Goal: Task Accomplishment & Management: Use online tool/utility

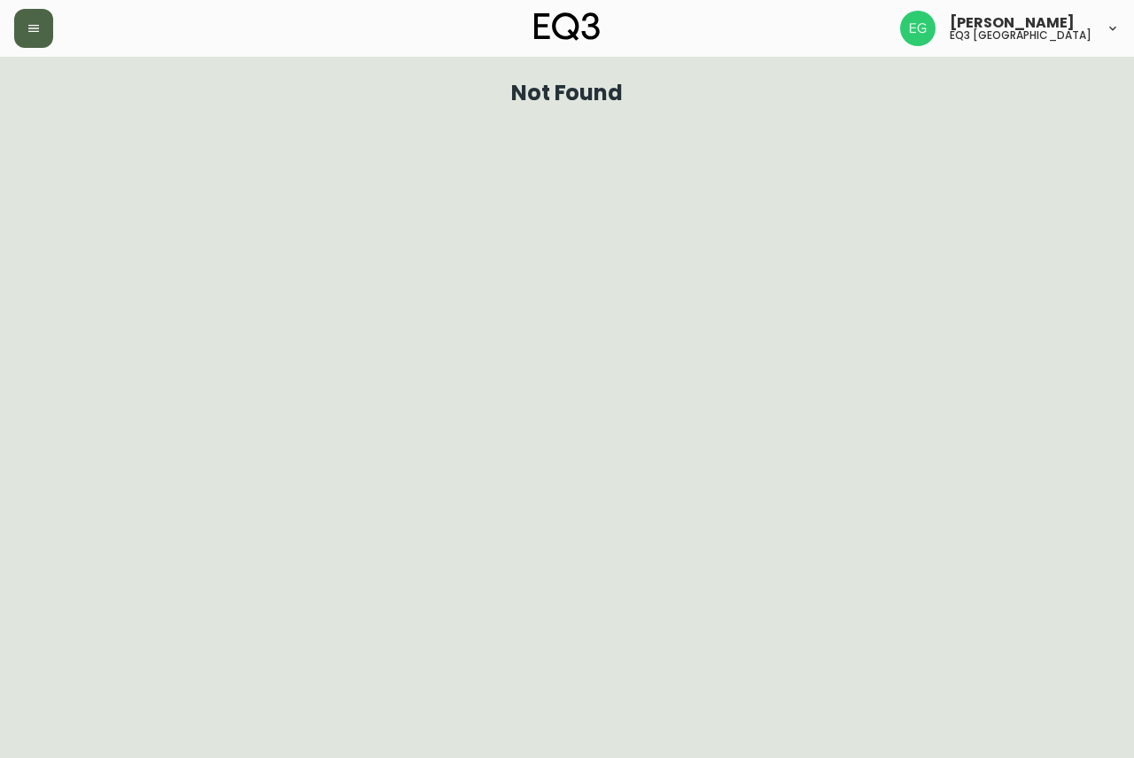
click at [31, 30] on icon "button" at bounding box center [34, 28] width 14 height 14
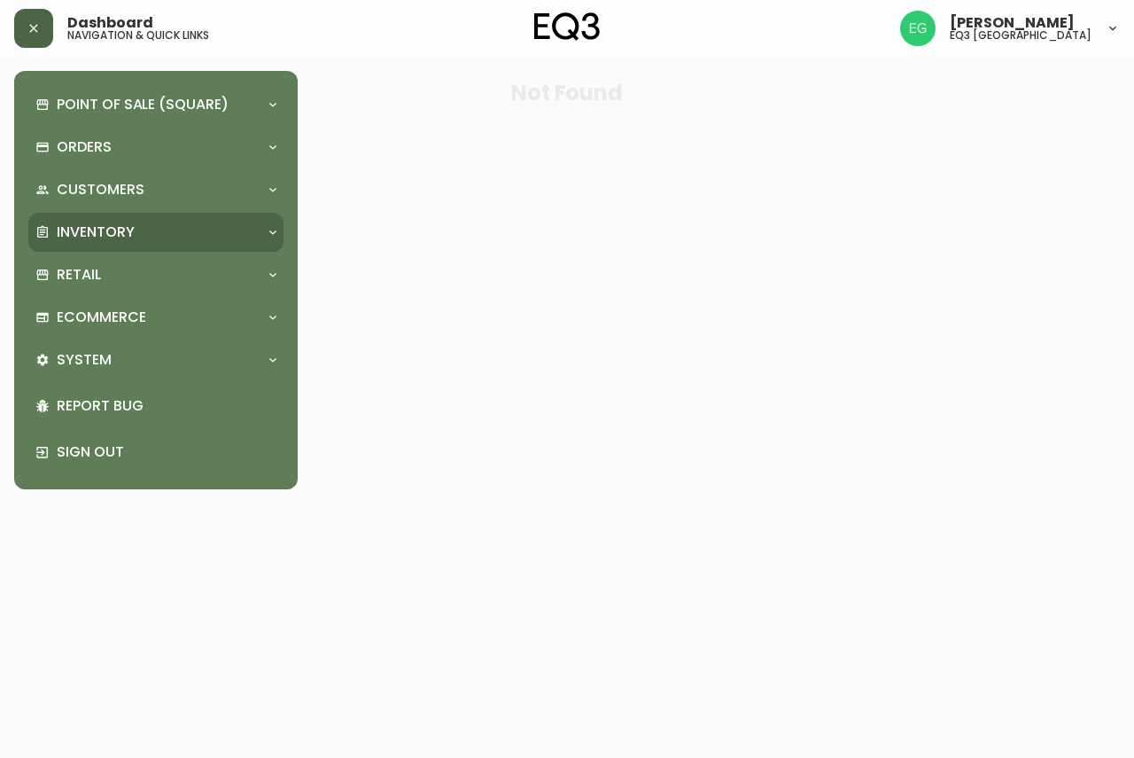
click at [90, 226] on p "Inventory" at bounding box center [96, 231] width 78 height 19
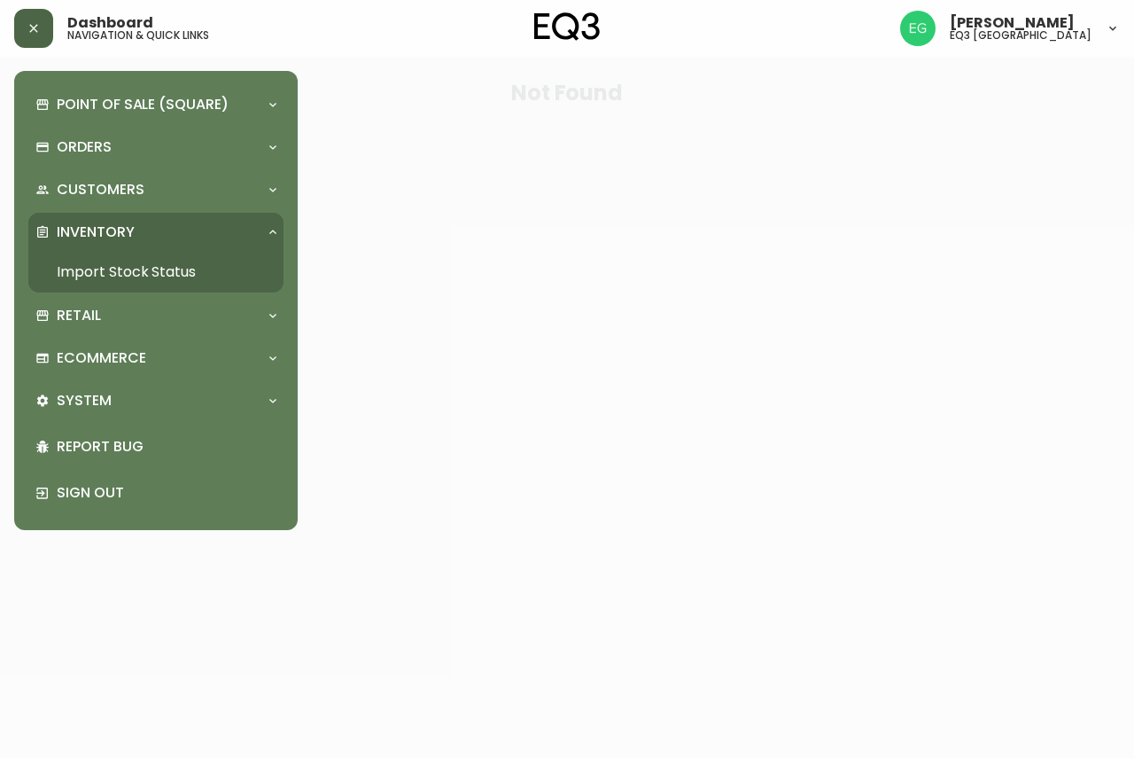
click at [134, 263] on link "Import Stock Status" at bounding box center [155, 272] width 255 height 41
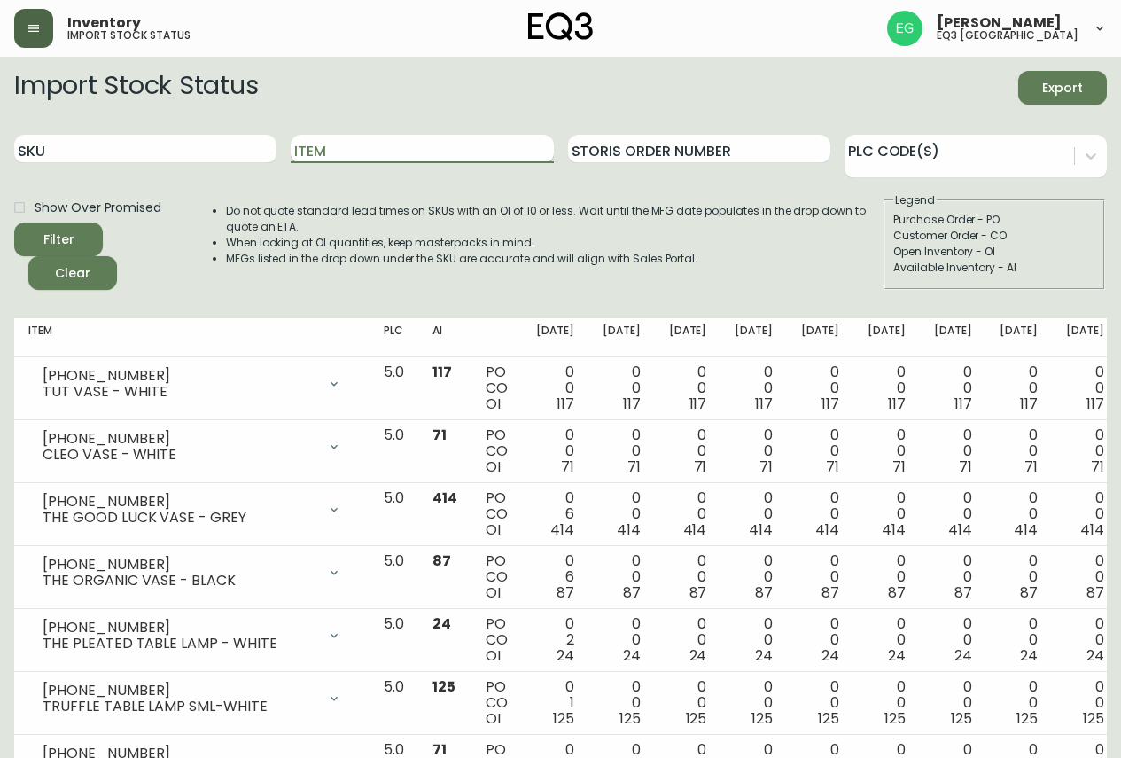
click at [342, 149] on input "Item" at bounding box center [422, 149] width 262 height 28
type input "boom"
click at [14, 222] on button "Filter" at bounding box center [58, 239] width 89 height 34
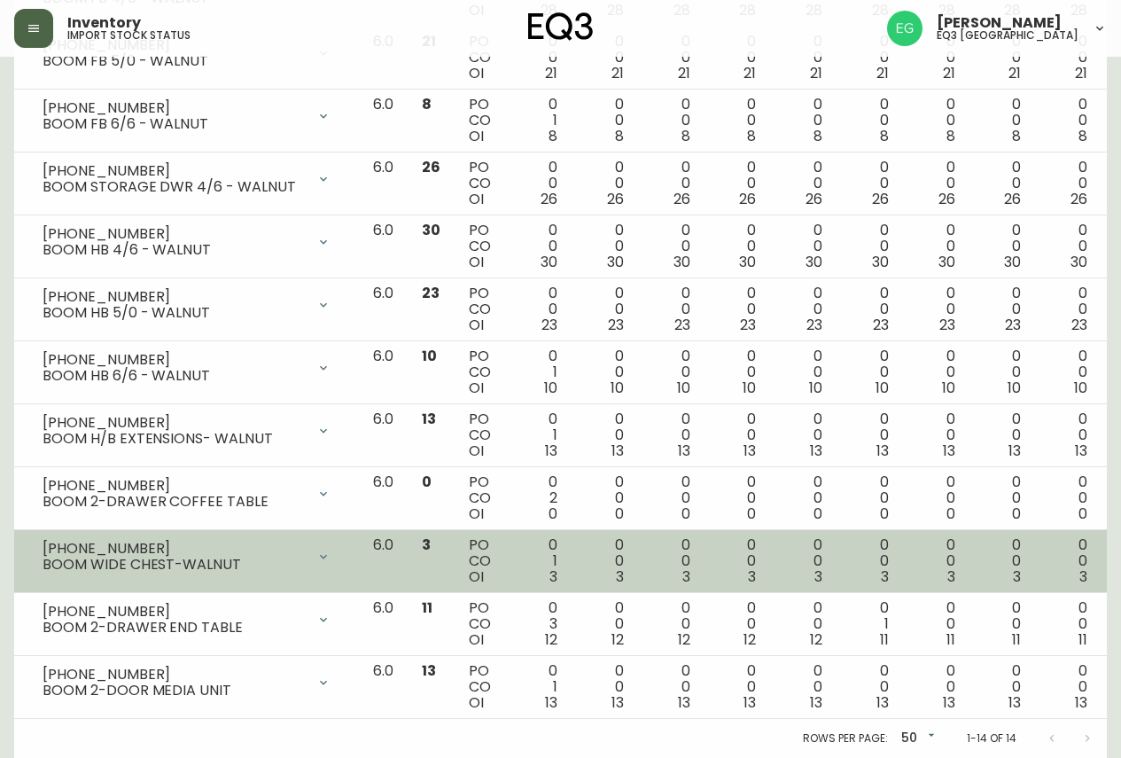
scroll to position [533, 0]
